Goal: Find specific page/section: Find specific page/section

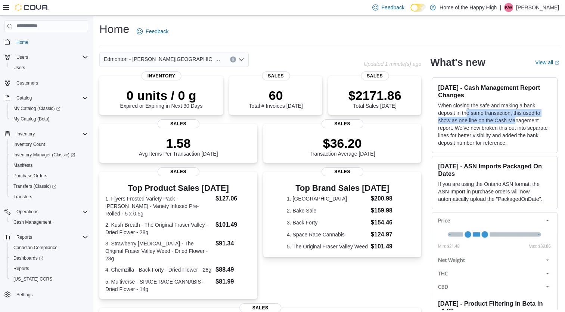
drag, startPoint x: 466, startPoint y: 111, endPoint x: 520, endPoint y: 123, distance: 55.5
click at [520, 123] on p "When closing the safe and making a bank deposit in the same transaction, this u…" at bounding box center [494, 124] width 113 height 45
drag, startPoint x: 520, startPoint y: 123, endPoint x: 516, endPoint y: 128, distance: 5.8
click at [516, 128] on p "When closing the safe and making a bank deposit in the same transaction, this u…" at bounding box center [494, 124] width 113 height 45
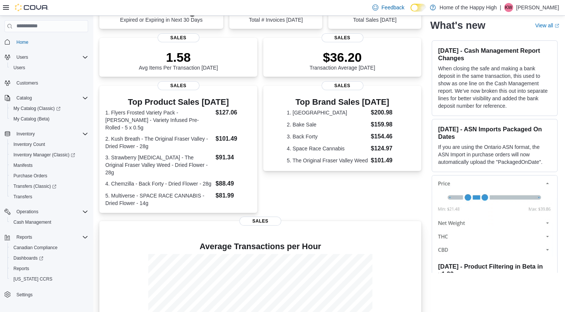
scroll to position [139, 0]
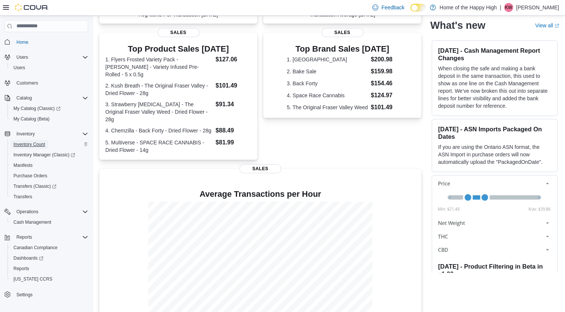
click at [35, 146] on span "Inventory Count" at bounding box center [29, 144] width 32 height 6
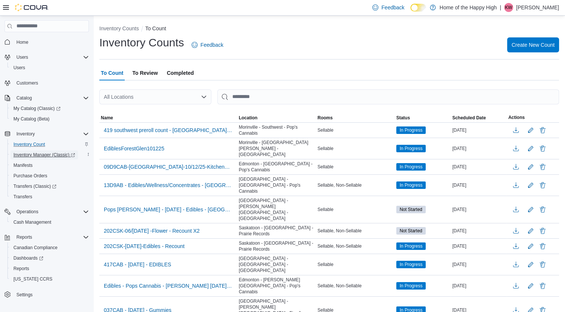
click at [38, 155] on span "Inventory Manager (Classic)" at bounding box center [44, 155] width 62 height 6
